Goal: Check status: Check status

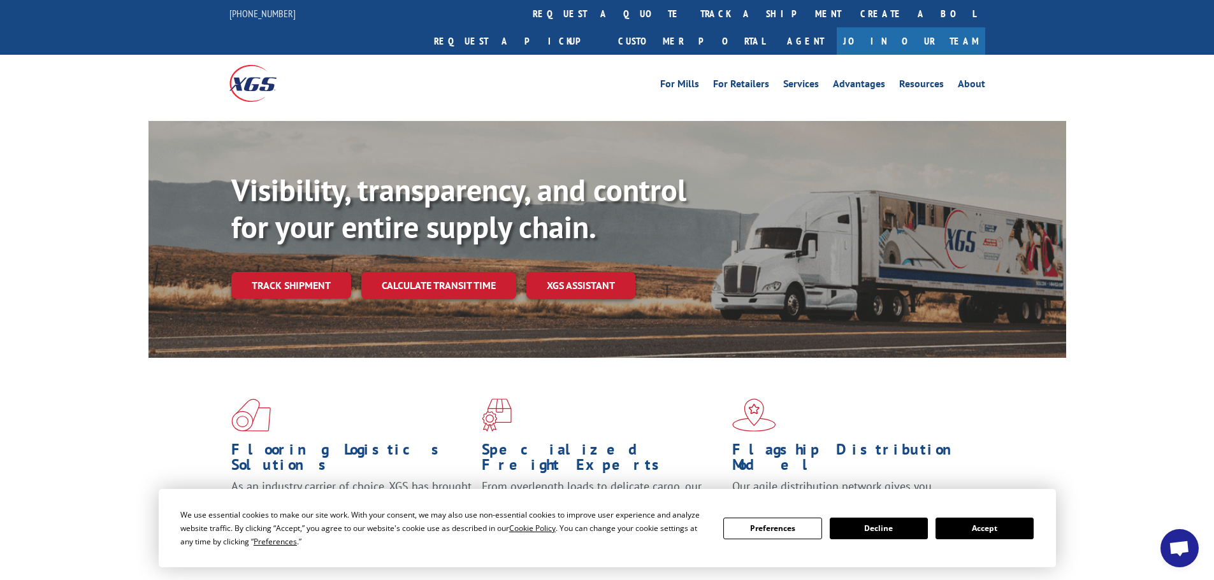
click at [309, 277] on div "Visibility, transparency, and control for your entire supply chain. Track shipm…" at bounding box center [648, 261] width 835 height 178
click at [284, 272] on link "Track shipment" at bounding box center [291, 285] width 120 height 27
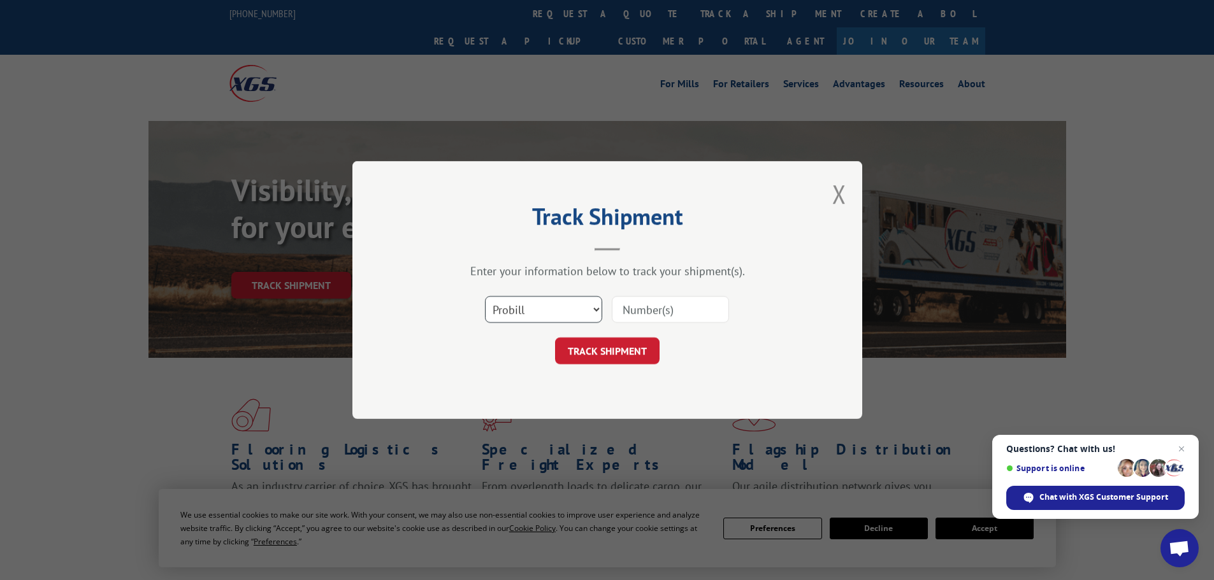
click at [549, 313] on select "Select category... Probill BOL PO" at bounding box center [543, 309] width 117 height 27
select select "bol"
click at [485, 296] on select "Select category... Probill BOL PO" at bounding box center [543, 309] width 117 height 27
click at [661, 309] on input at bounding box center [670, 309] width 117 height 27
paste input "7056017"
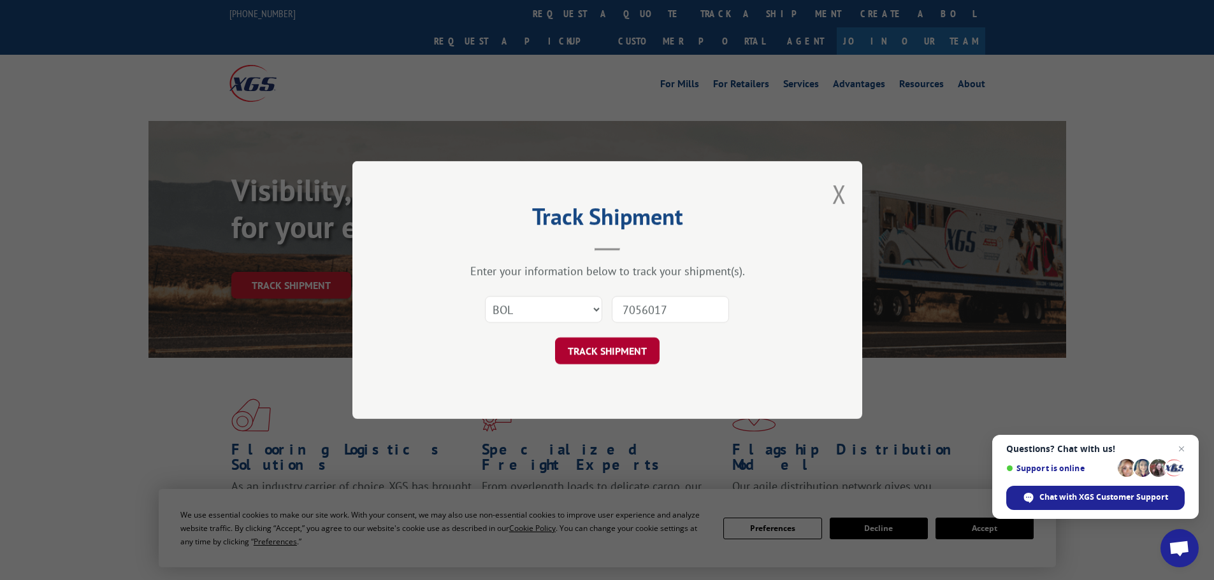
type input "7056017"
click at [638, 349] on button "TRACK SHIPMENT" at bounding box center [607, 351] width 104 height 27
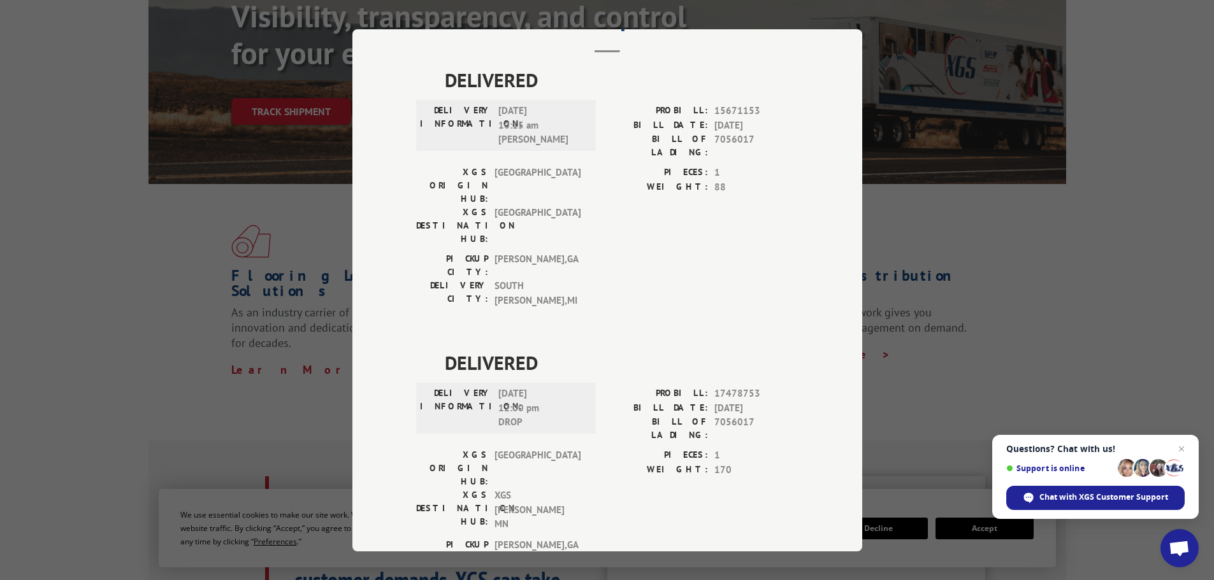
scroll to position [191, 0]
